Goal: Task Accomplishment & Management: Manage account settings

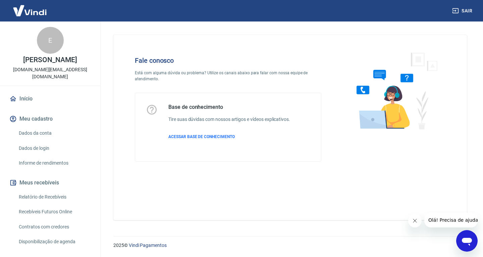
click at [29, 13] on img at bounding box center [30, 10] width 44 height 20
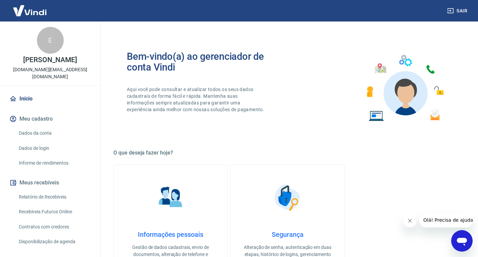
scroll to position [34, 0]
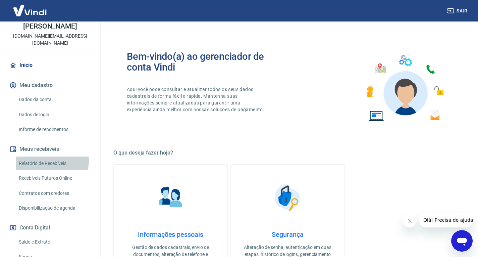
click at [45, 156] on link "Relatório de Recebíveis" at bounding box center [54, 163] width 76 height 14
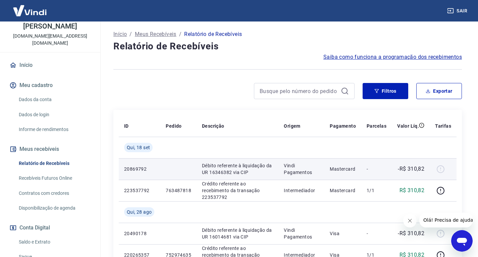
scroll to position [67, 0]
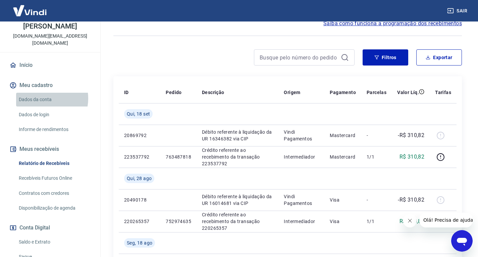
click at [41, 93] on link "Dados da conta" at bounding box center [54, 100] width 76 height 14
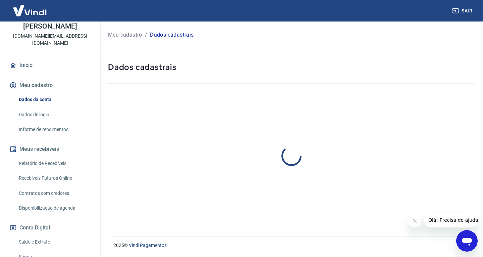
select select "SP"
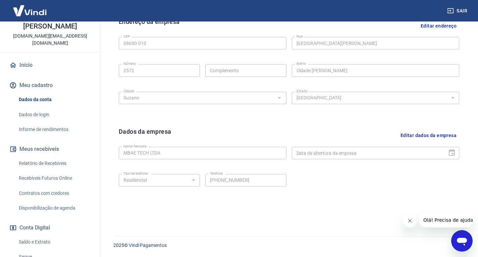
scroll to position [59, 0]
